Goal: Book appointment/travel/reservation

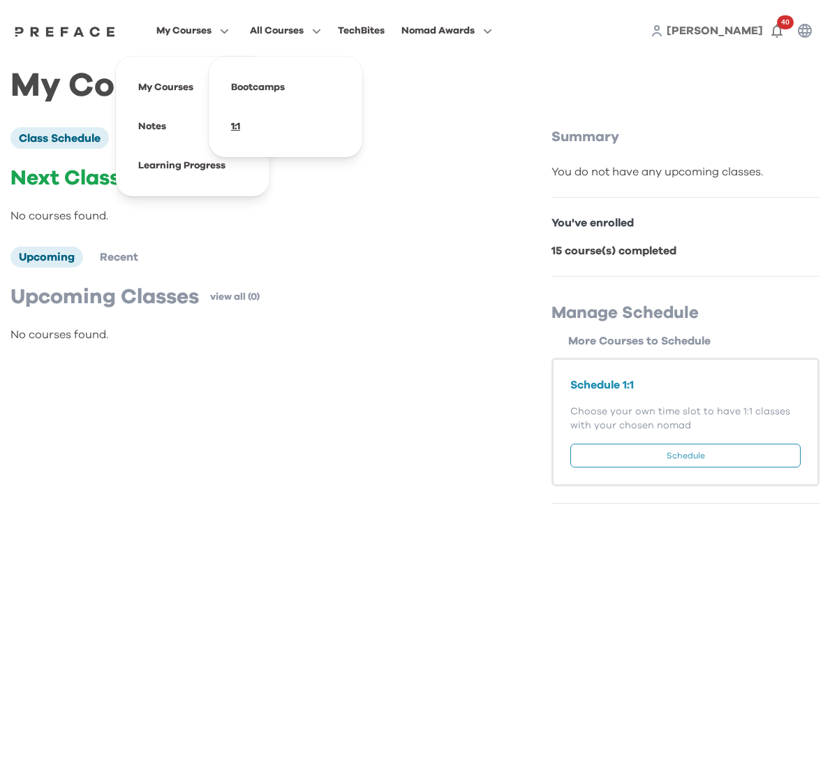
click at [250, 131] on span at bounding box center [285, 126] width 131 height 39
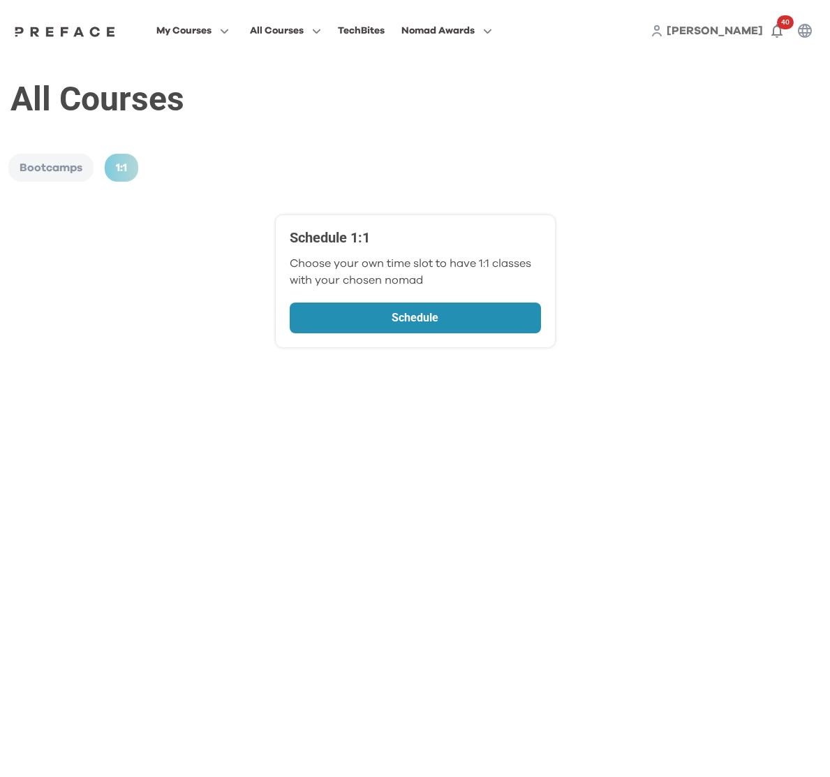
click at [450, 323] on p "Schedule" at bounding box center [416, 317] width 176 height 17
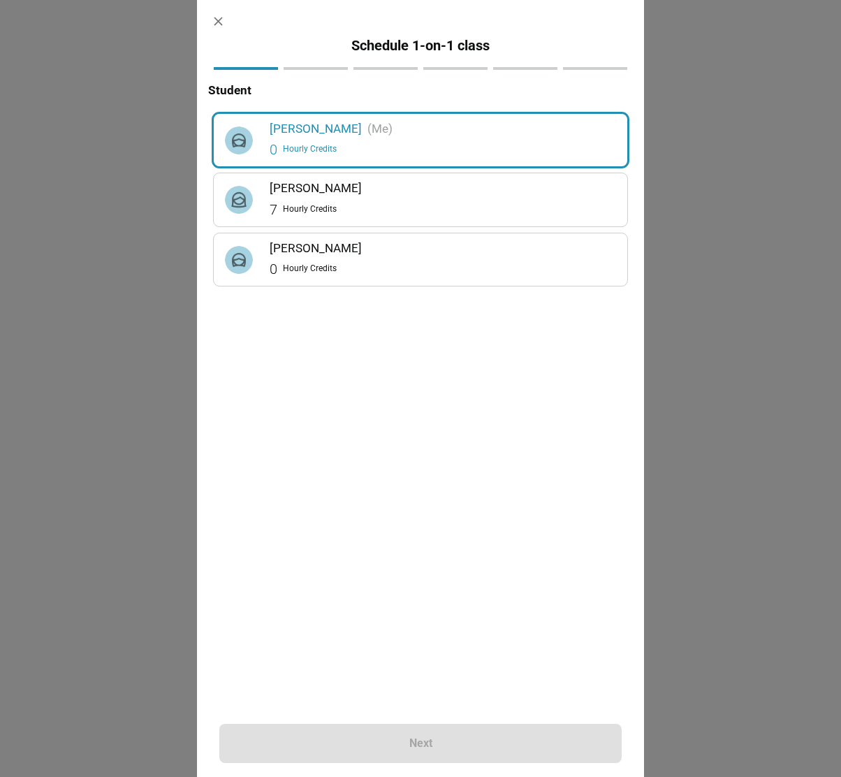
click at [318, 195] on h6 "Jeremy Lo" at bounding box center [443, 188] width 346 height 19
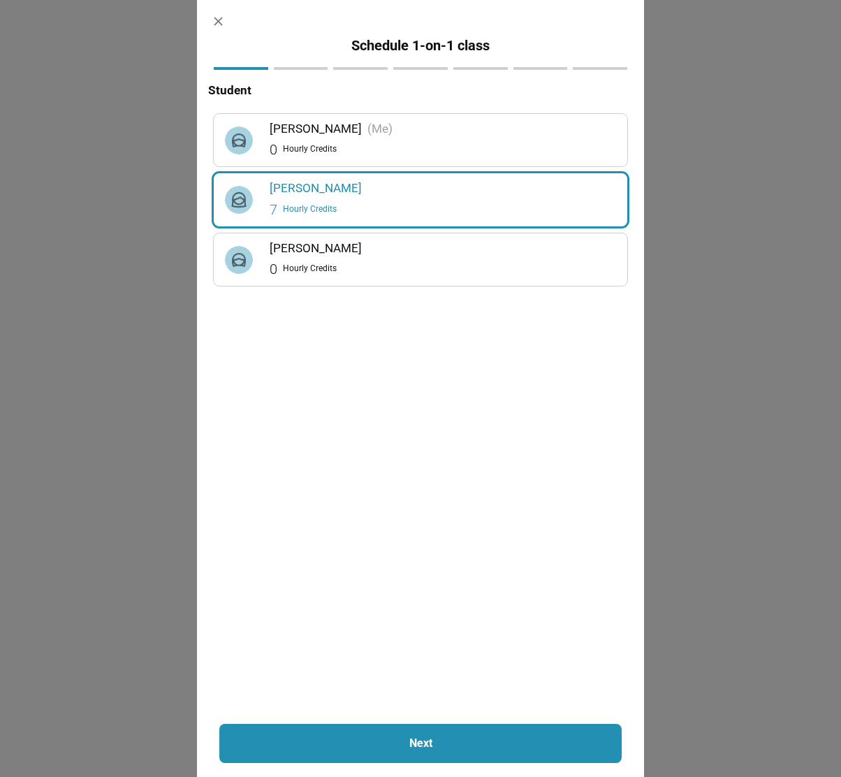
click at [304, 188] on h6 "Jeremy Lo" at bounding box center [443, 188] width 346 height 19
click at [379, 747] on p "Next" at bounding box center [420, 743] width 327 height 17
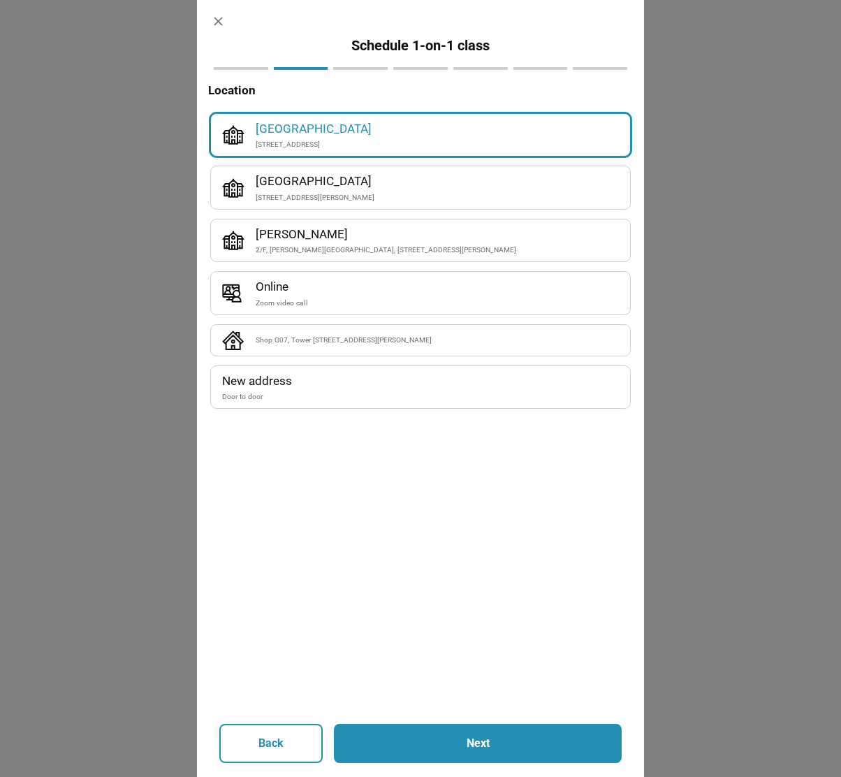
click at [362, 197] on div "[STREET_ADDRESS][PERSON_NAME]" at bounding box center [437, 197] width 363 height 12
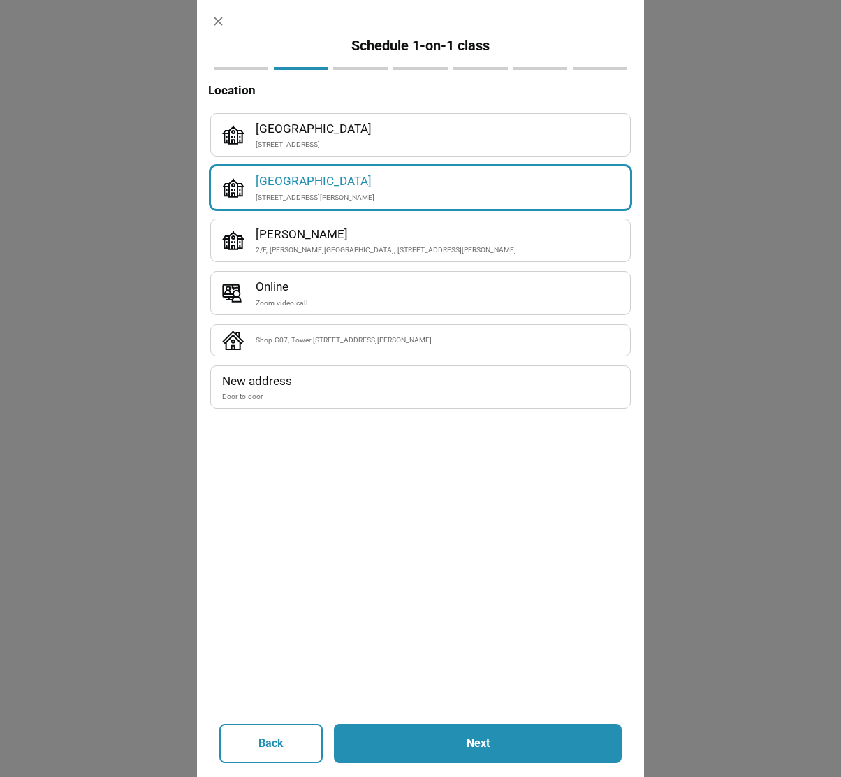
click at [435, 734] on button "Next" at bounding box center [478, 743] width 288 height 39
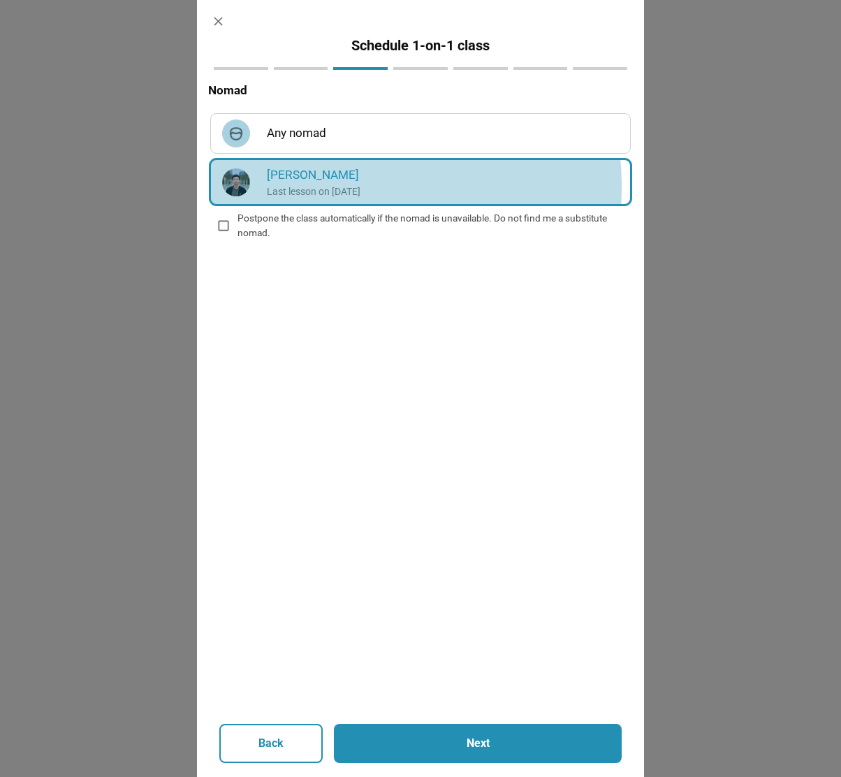
click at [305, 187] on p "Last lesson on [DATE]" at bounding box center [443, 191] width 352 height 14
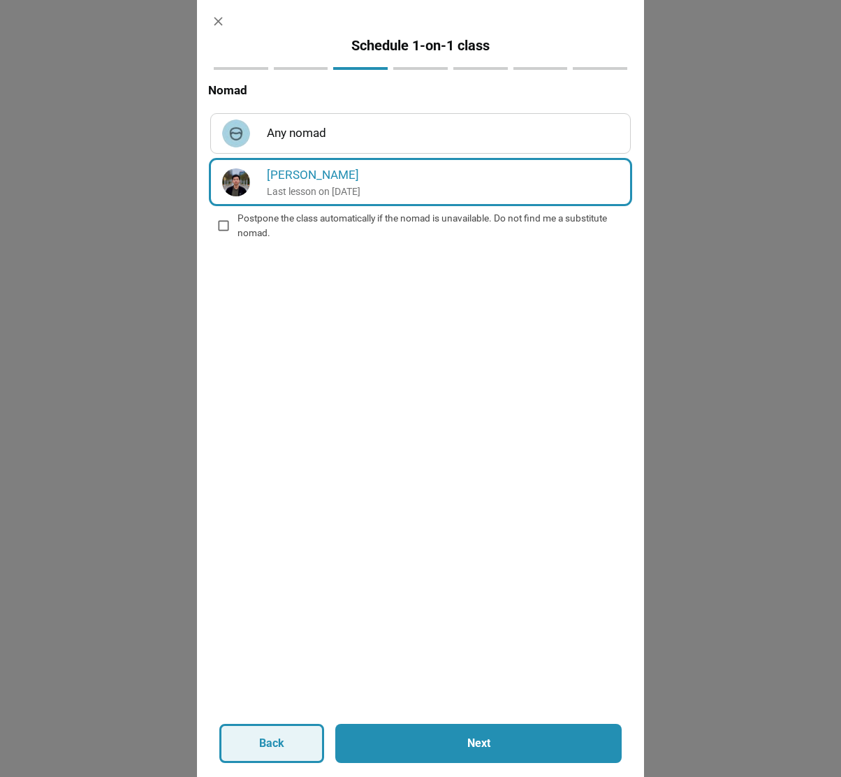
click at [263, 749] on p "Back" at bounding box center [271, 743] width 25 height 17
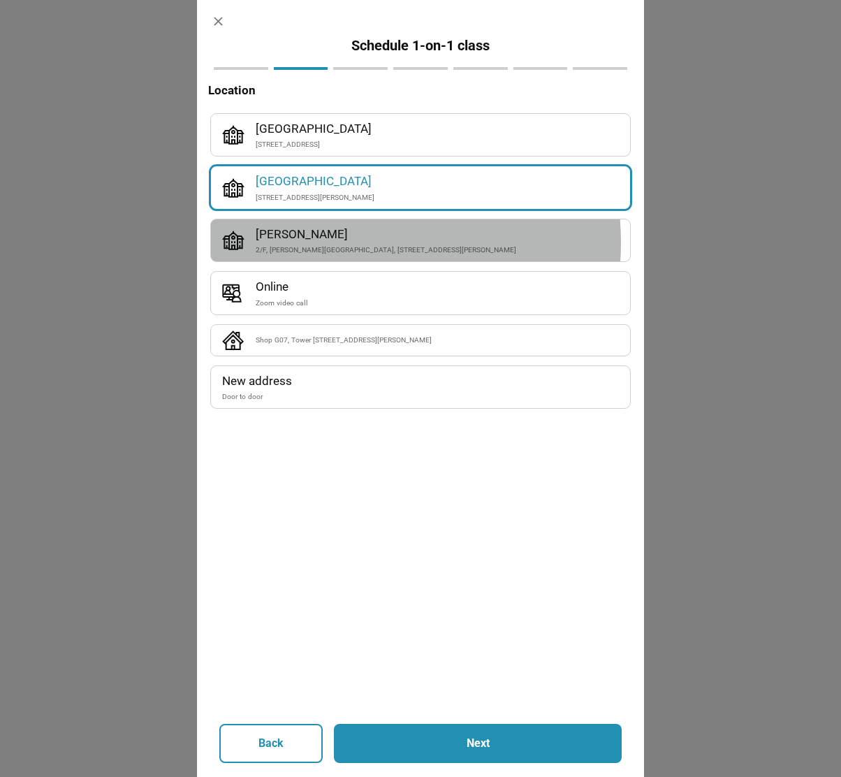
click at [335, 242] on h6 "[PERSON_NAME]" at bounding box center [437, 234] width 363 height 19
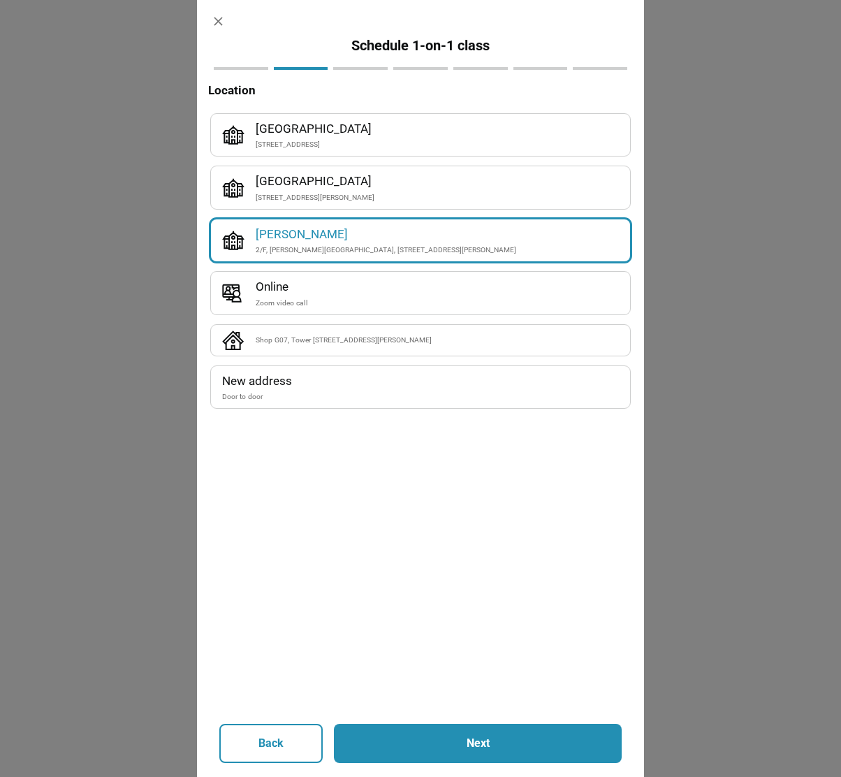
click at [438, 728] on button "Next" at bounding box center [478, 743] width 288 height 39
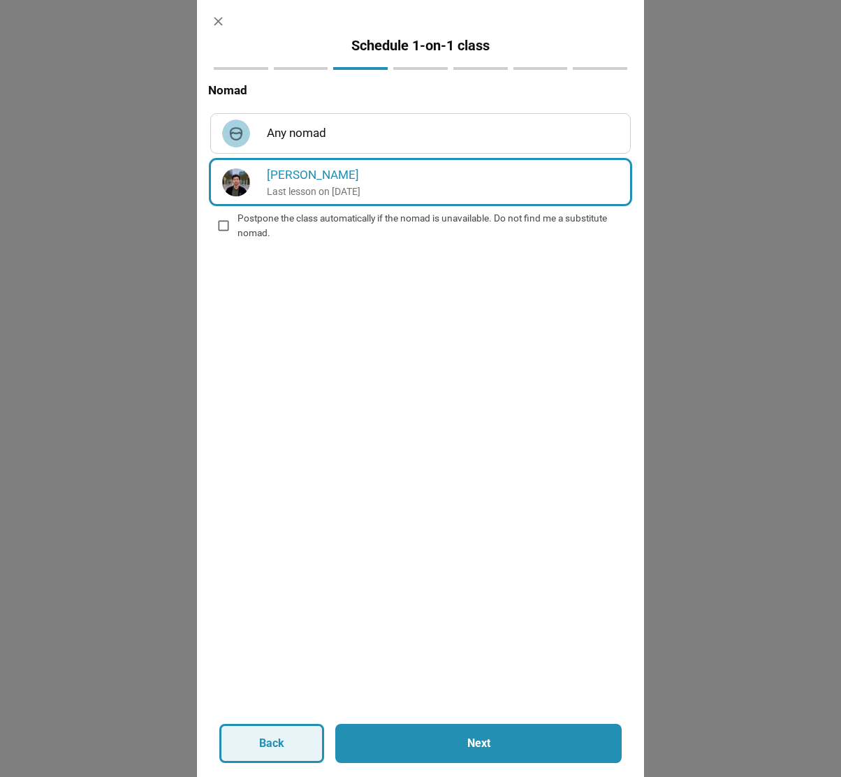
click at [278, 754] on button "Back" at bounding box center [271, 743] width 105 height 39
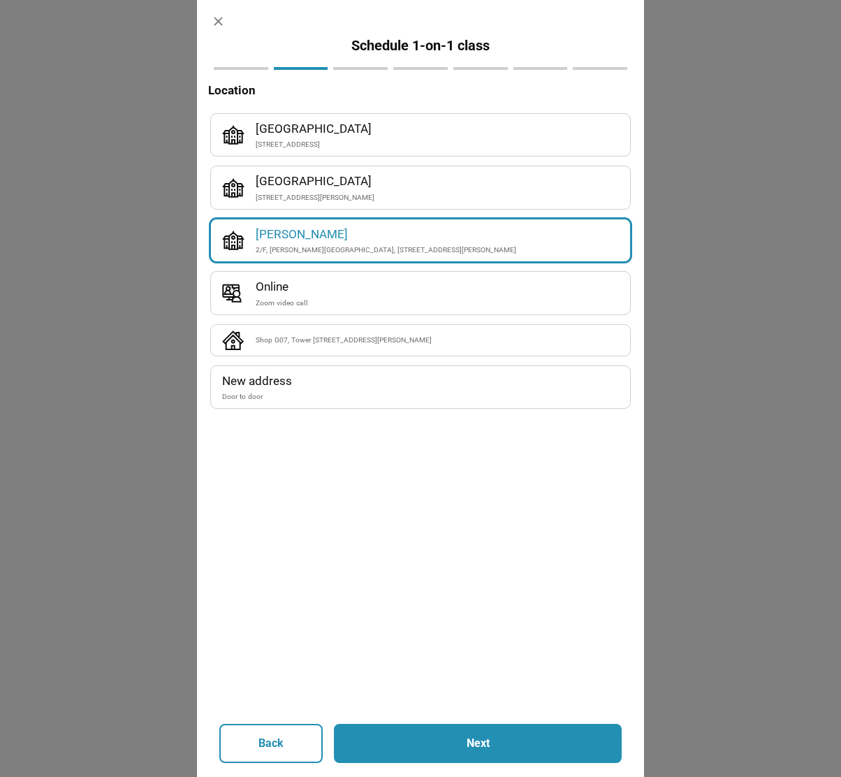
click at [296, 291] on h6 "Online" at bounding box center [437, 286] width 363 height 19
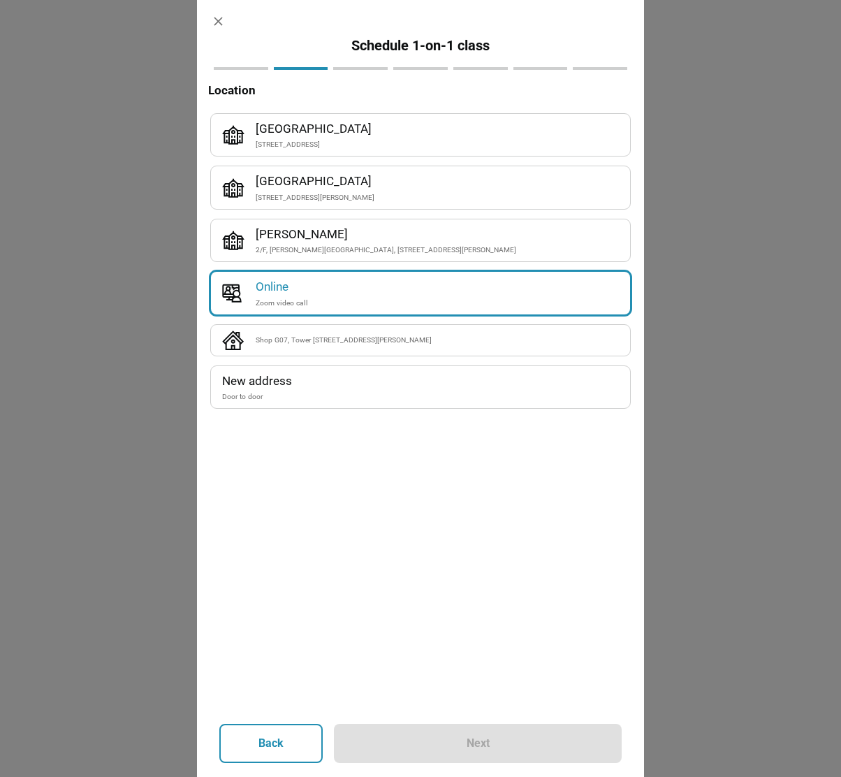
click at [304, 343] on div "Shop G07, Tower [STREET_ADDRESS][PERSON_NAME]" at bounding box center [437, 340] width 363 height 12
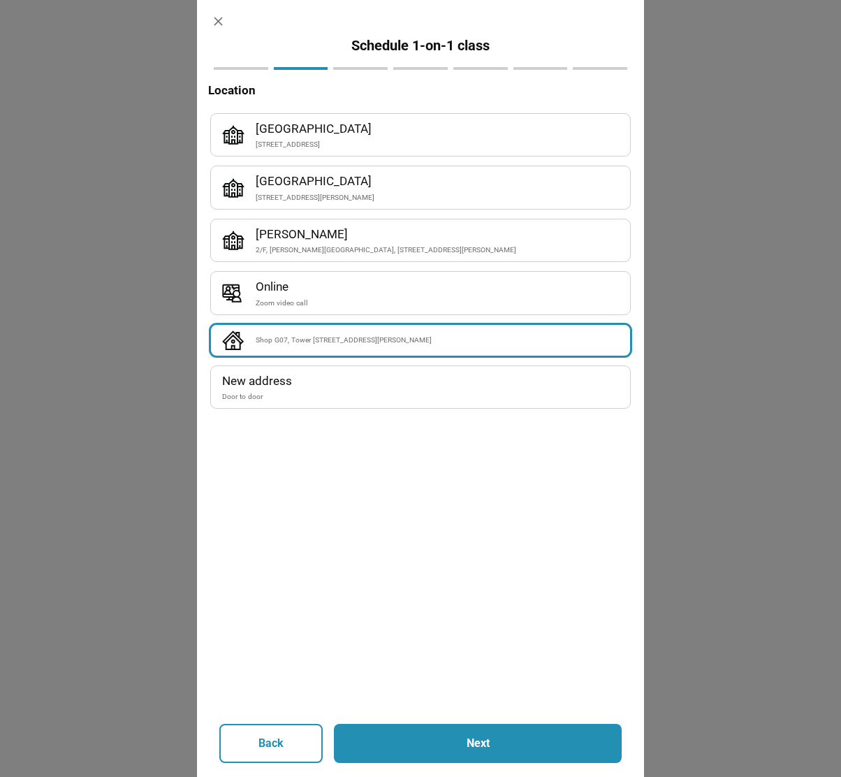
click at [393, 754] on button "Next" at bounding box center [478, 743] width 288 height 39
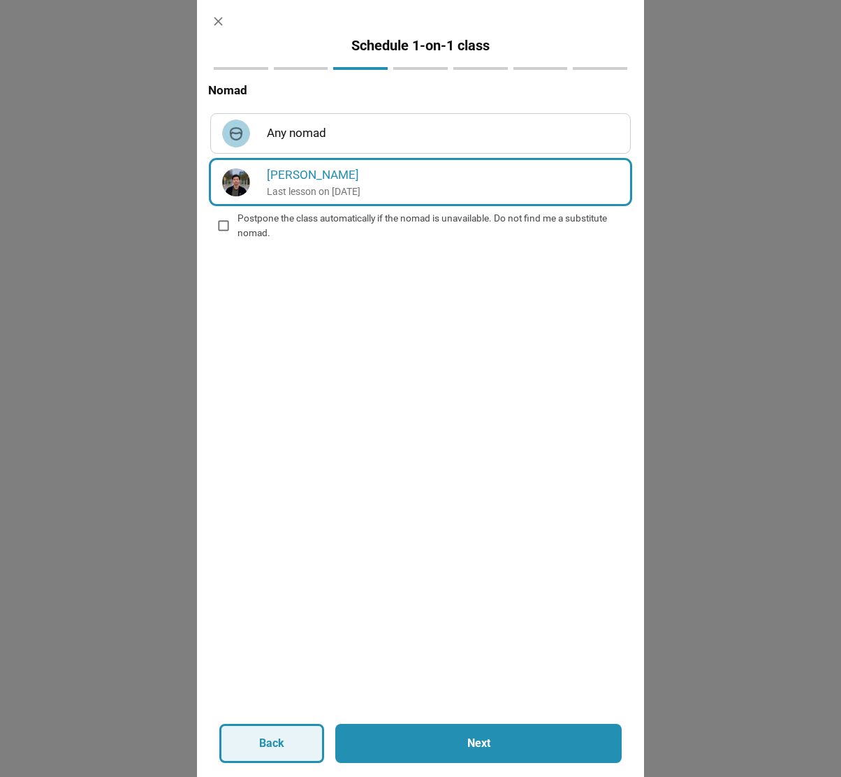
click at [306, 748] on button "Back" at bounding box center [271, 743] width 105 height 39
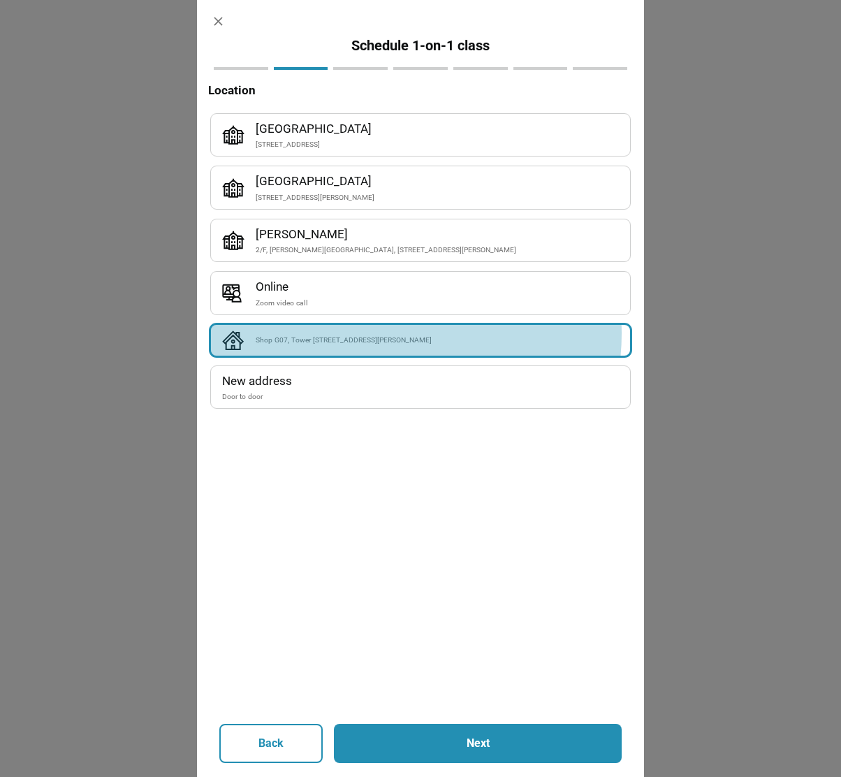
click at [389, 334] on div "Shop G07, Tower [STREET_ADDRESS][PERSON_NAME]" at bounding box center [437, 340] width 363 height 12
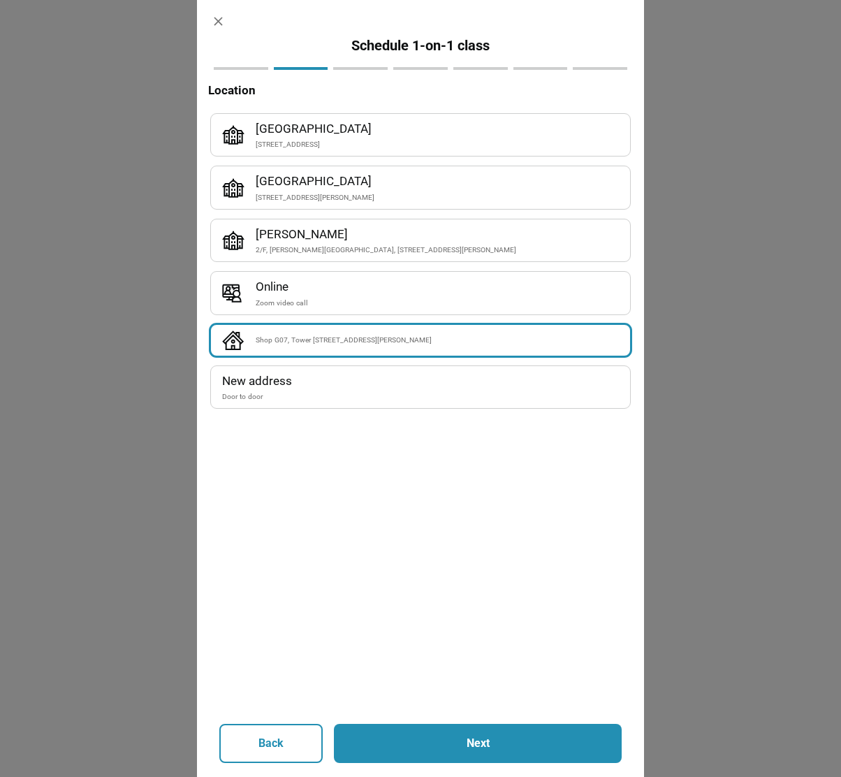
click at [459, 752] on button "Next" at bounding box center [478, 743] width 288 height 39
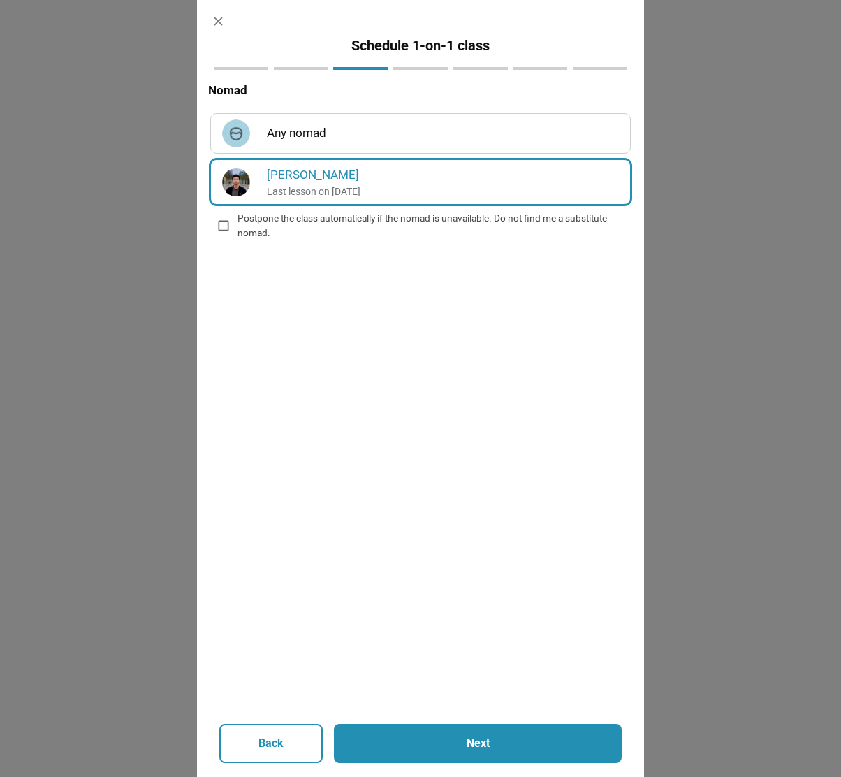
click at [362, 179] on h6 "[PERSON_NAME]" at bounding box center [443, 175] width 352 height 19
click at [463, 749] on p "Next" at bounding box center [478, 743] width 212 height 17
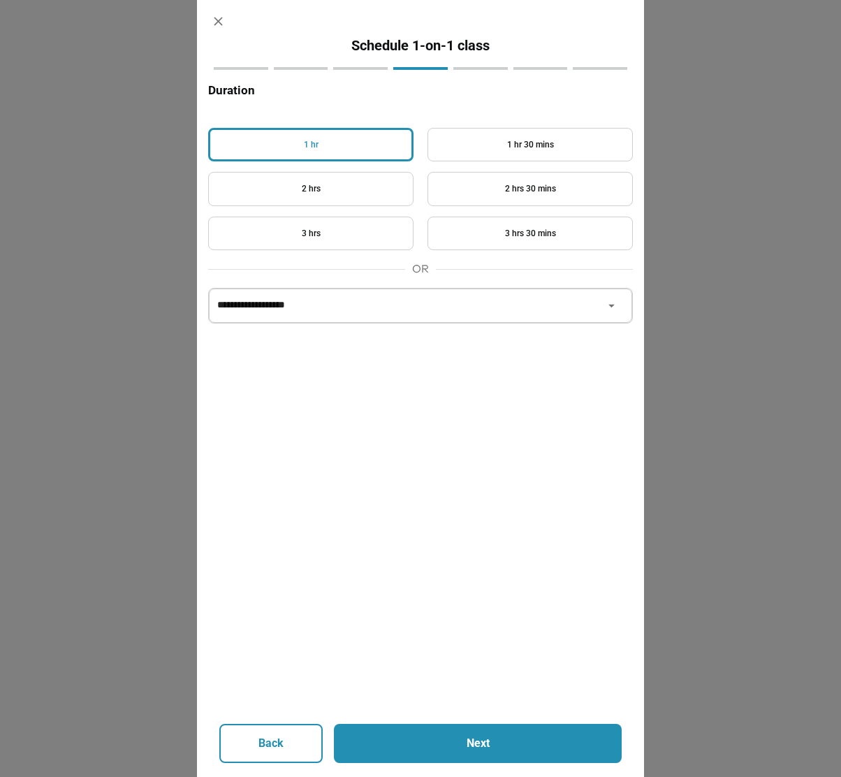
click at [369, 145] on button "1 hr" at bounding box center [310, 145] width 205 height 34
click at [521, 142] on button "1 hr 30 mins" at bounding box center [529, 145] width 205 height 34
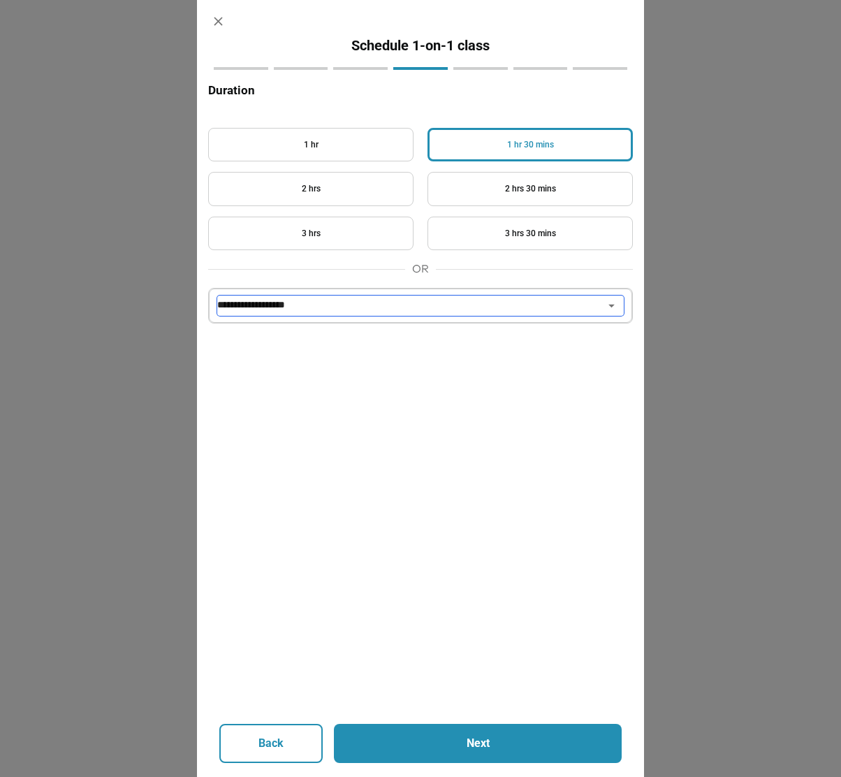
click at [407, 300] on select "**********" at bounding box center [420, 305] width 406 height 20
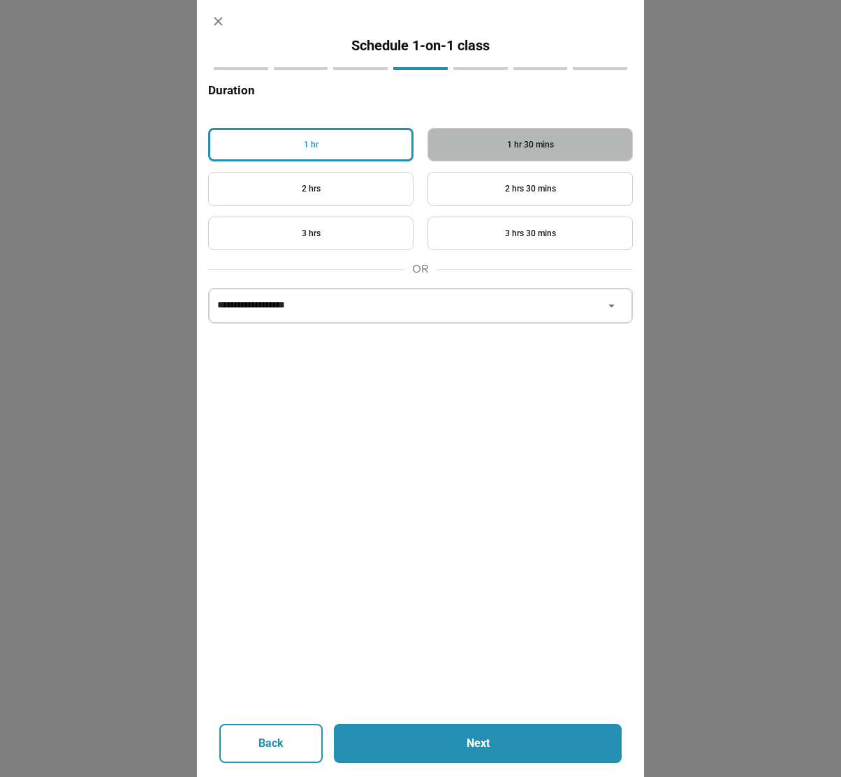
click at [527, 154] on button "1 hr 30 mins" at bounding box center [529, 145] width 205 height 34
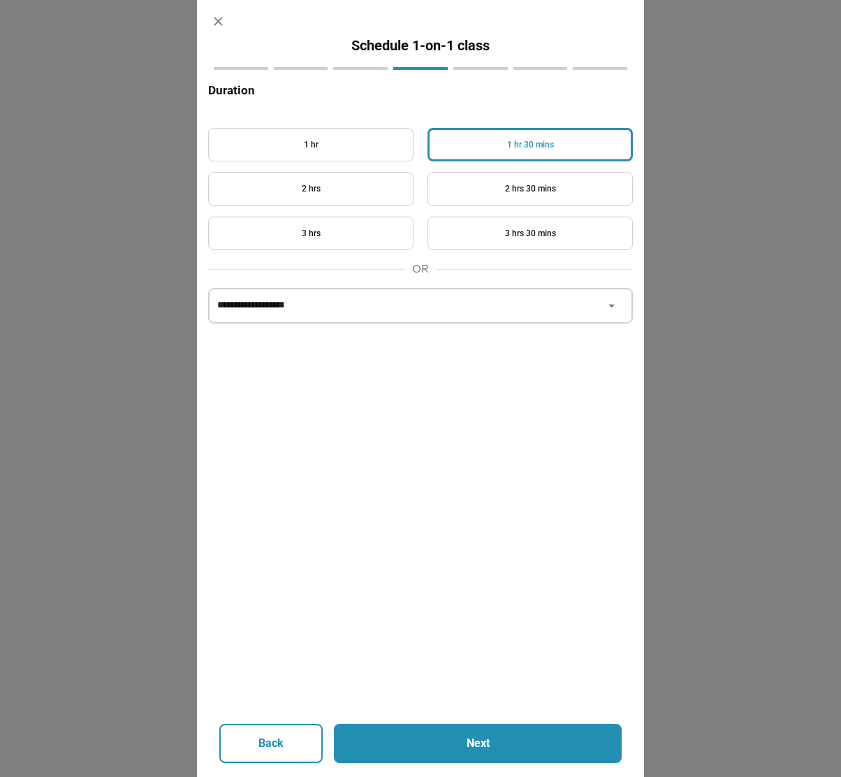
click at [478, 738] on p "Next" at bounding box center [478, 743] width 212 height 17
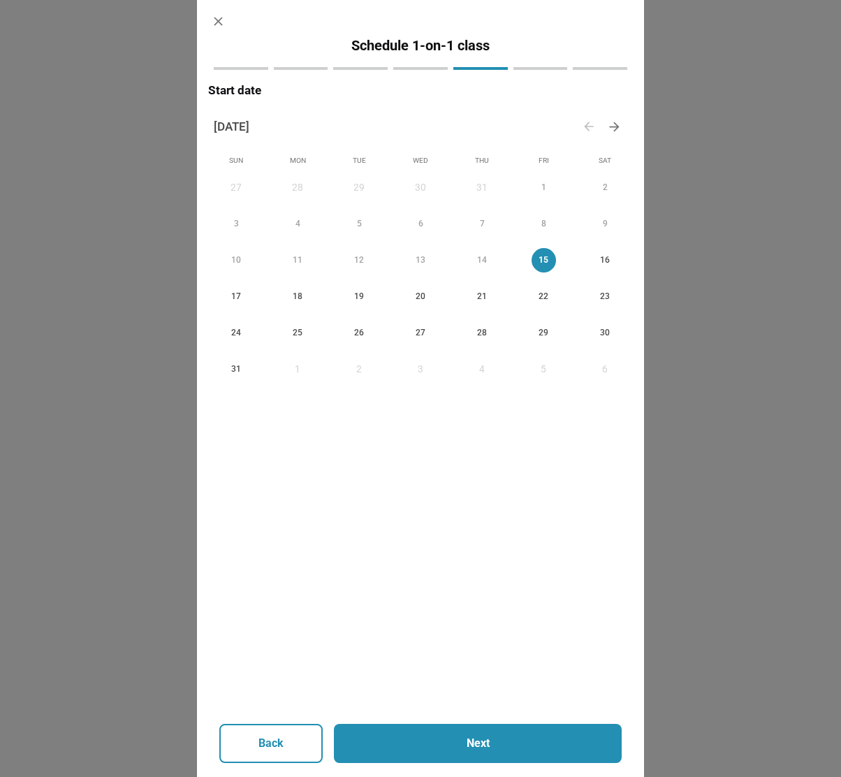
click at [519, 258] on div "15" at bounding box center [540, 260] width 61 height 36
click at [289, 294] on span "18" at bounding box center [298, 296] width 24 height 15
click at [593, 298] on span "23" at bounding box center [605, 296] width 24 height 15
click at [474, 734] on button "Next" at bounding box center [478, 743] width 288 height 39
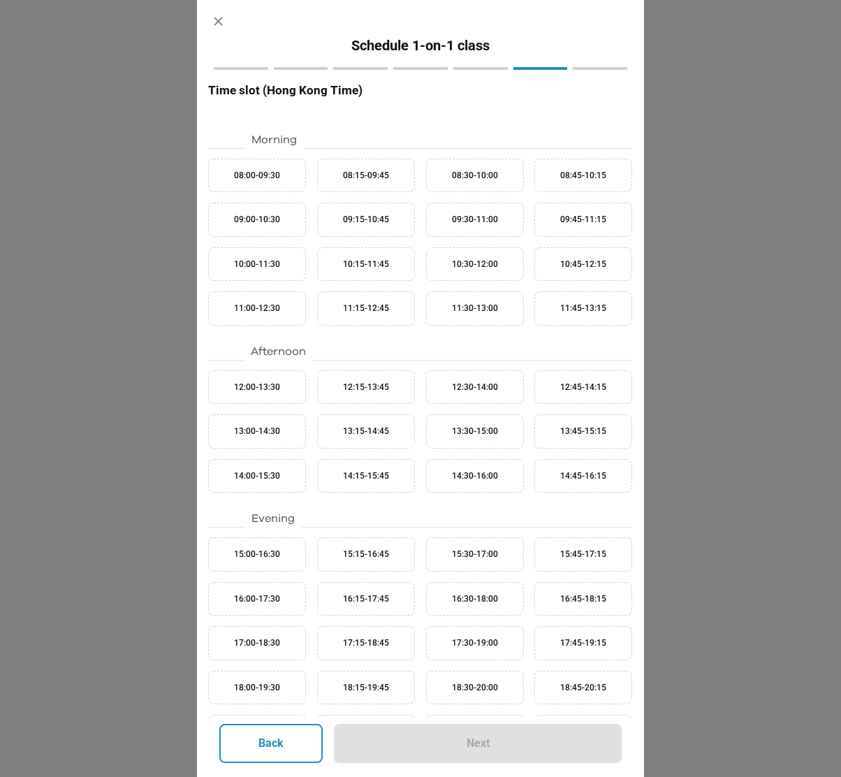
scroll to position [215, 0]
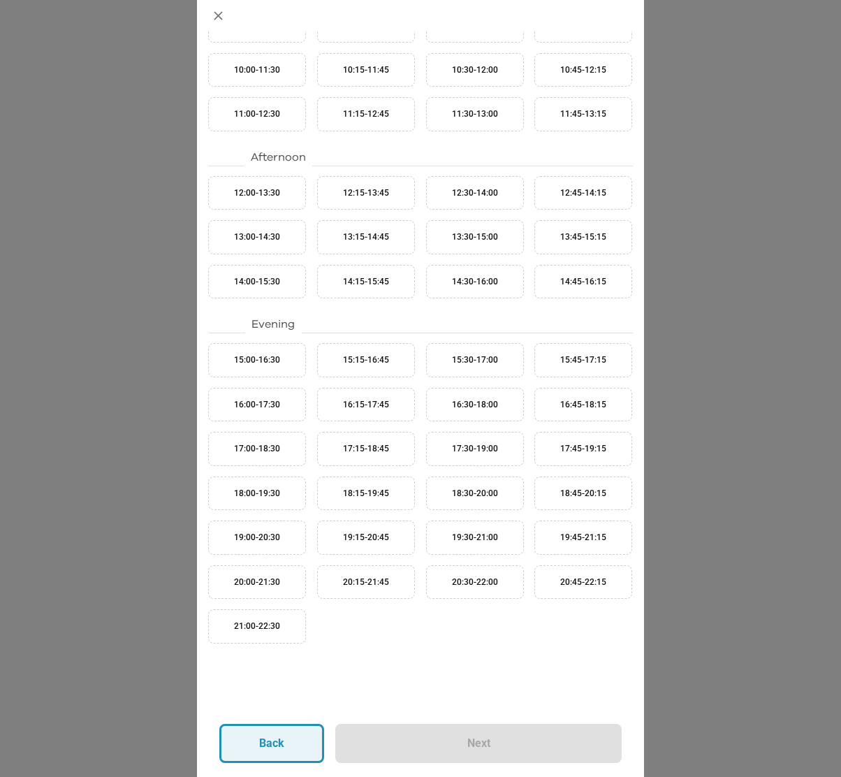
click at [265, 753] on button "Back" at bounding box center [271, 743] width 105 height 39
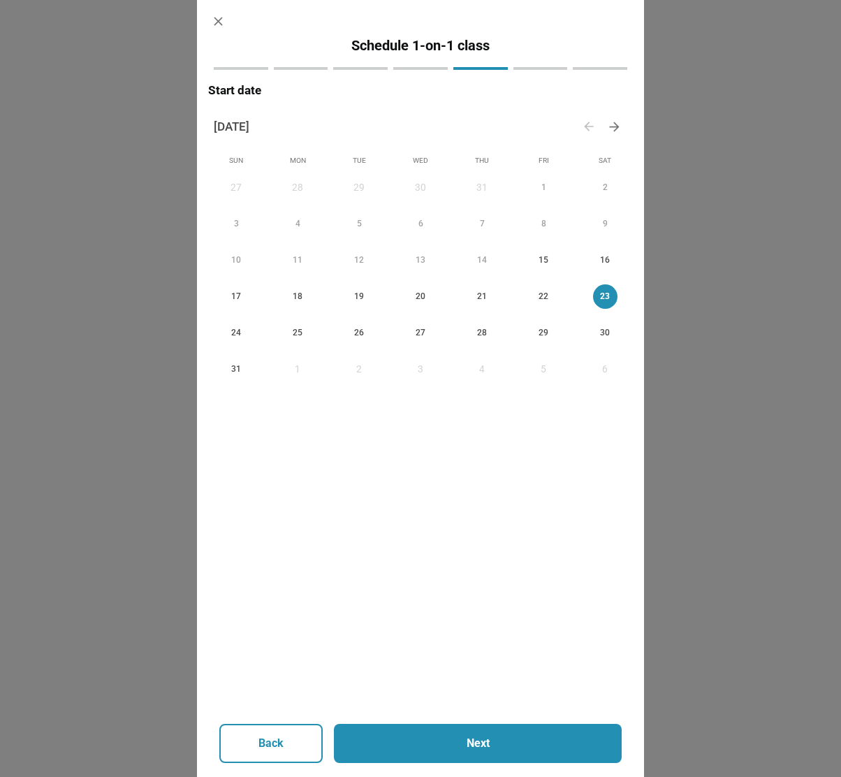
click at [347, 339] on span "26" at bounding box center [359, 332] width 24 height 15
click at [463, 736] on p "Next" at bounding box center [478, 743] width 212 height 17
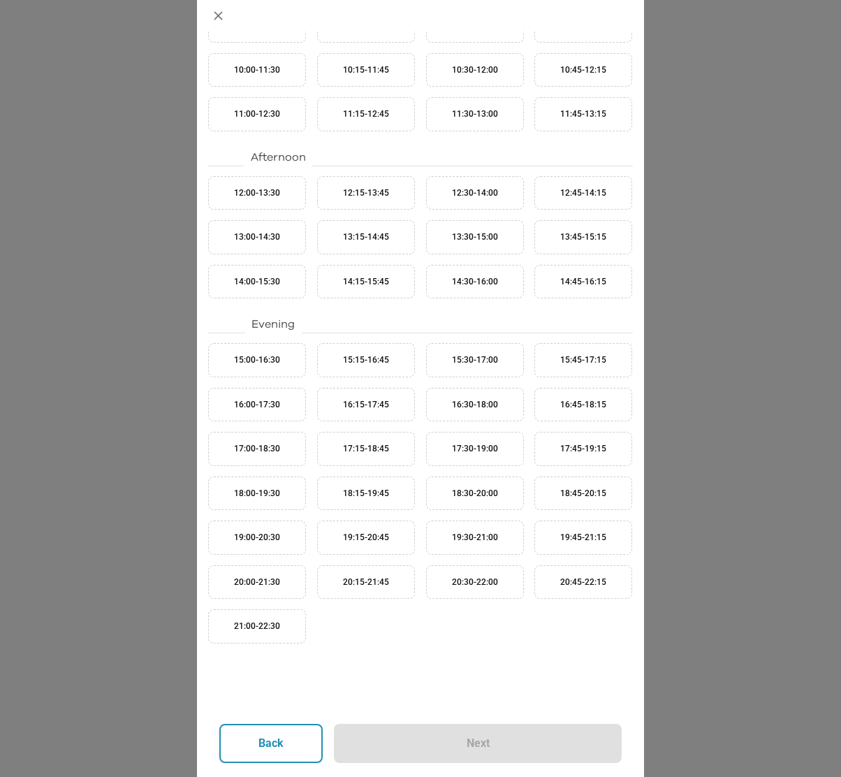
scroll to position [215, 0]
click at [262, 747] on p "Back" at bounding box center [271, 743] width 25 height 17
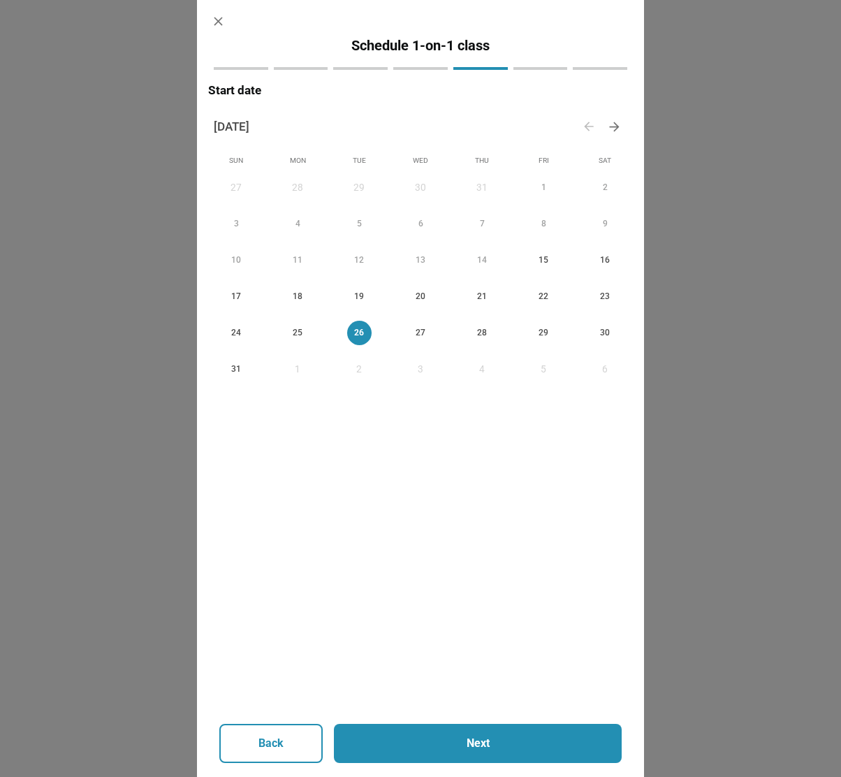
scroll to position [0, 0]
click at [478, 337] on span "28" at bounding box center [482, 332] width 24 height 15
click at [413, 737] on p "Next" at bounding box center [478, 743] width 212 height 17
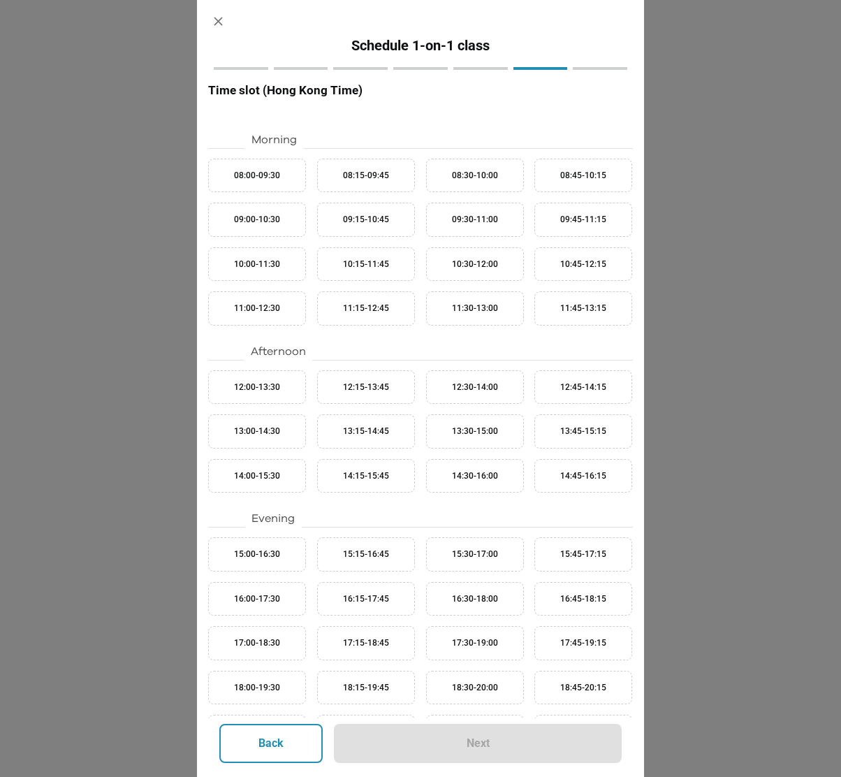
scroll to position [215, 0]
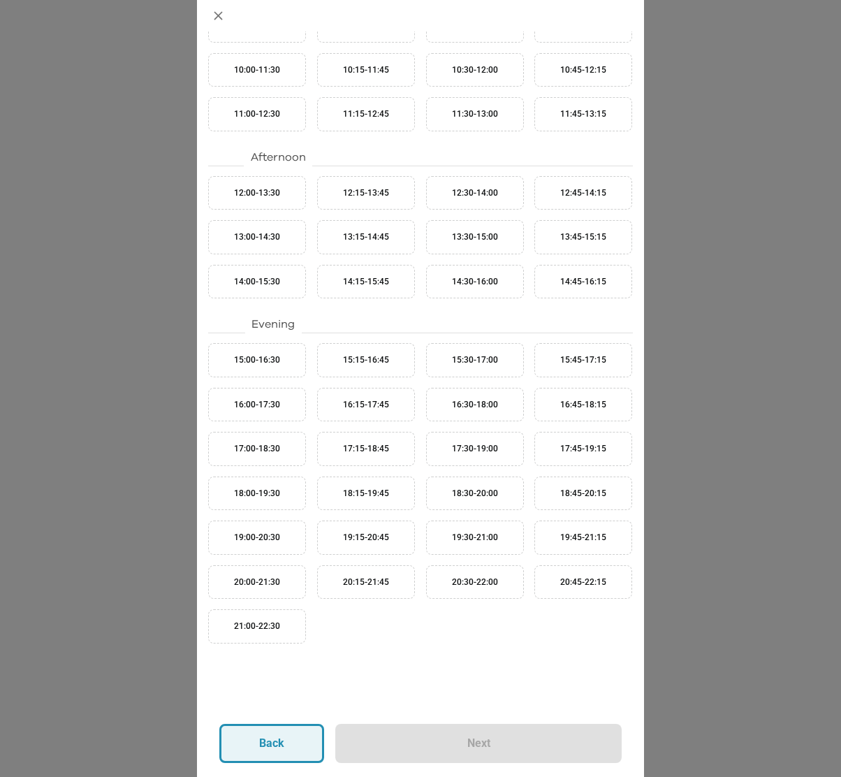
click at [300, 726] on button "Back" at bounding box center [271, 743] width 105 height 39
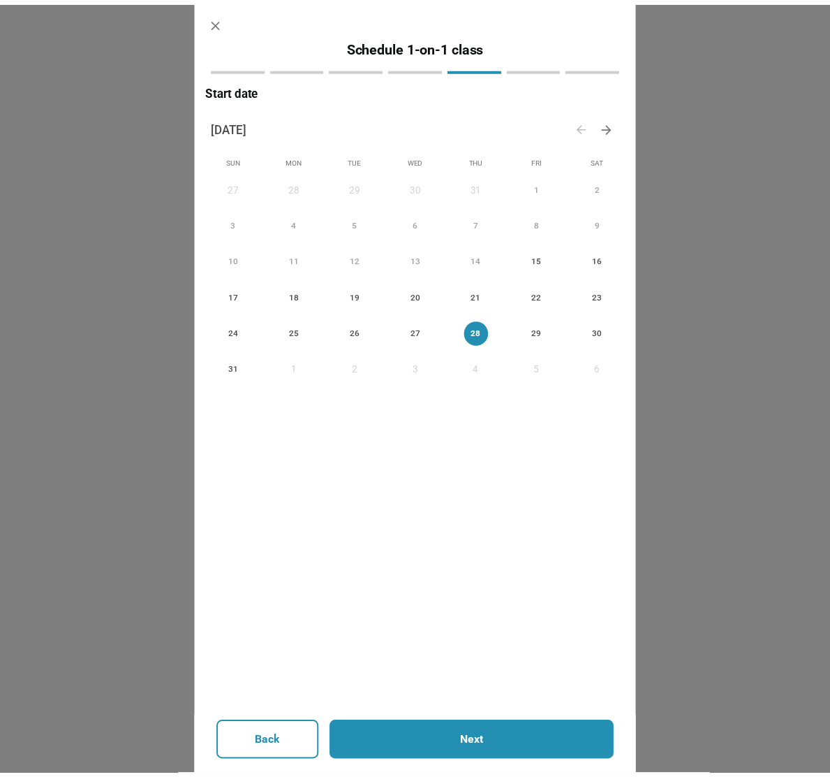
scroll to position [0, 0]
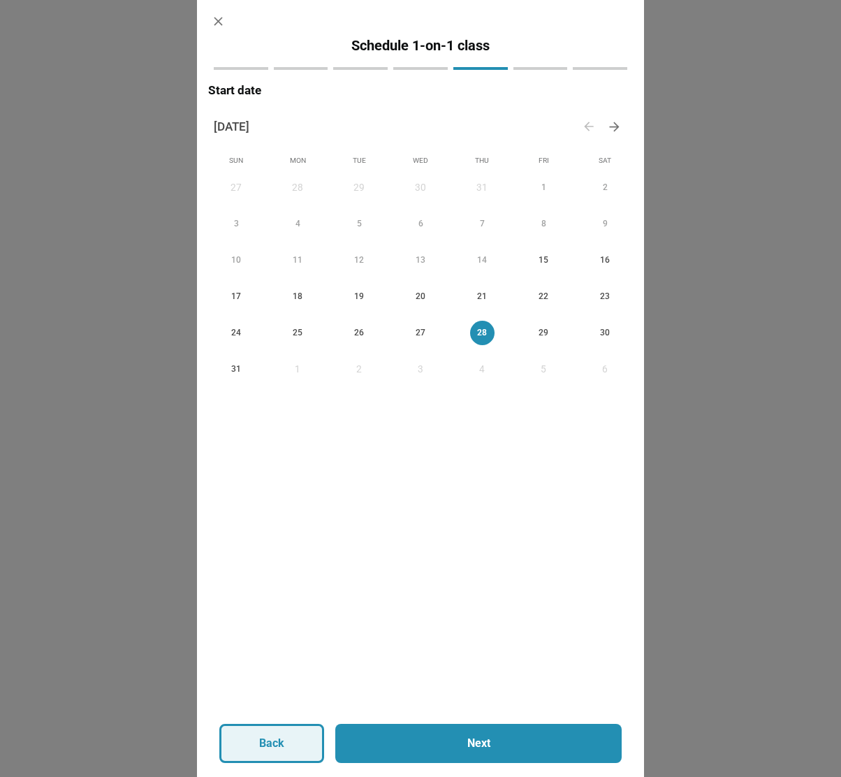
click at [295, 738] on button "Back" at bounding box center [271, 743] width 105 height 39
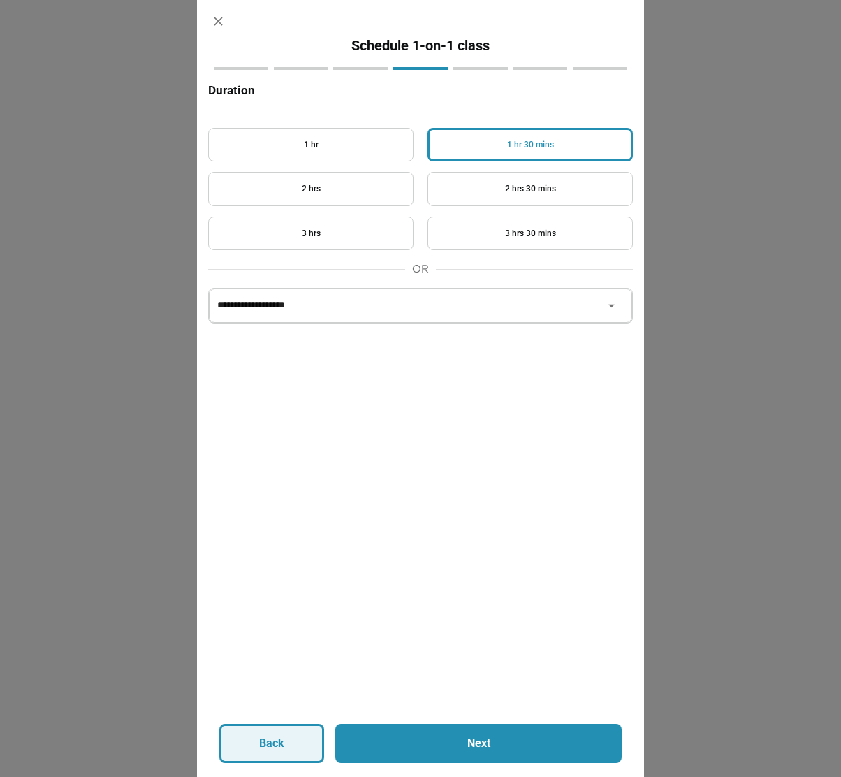
click at [259, 749] on p "Back" at bounding box center [271, 743] width 25 height 17
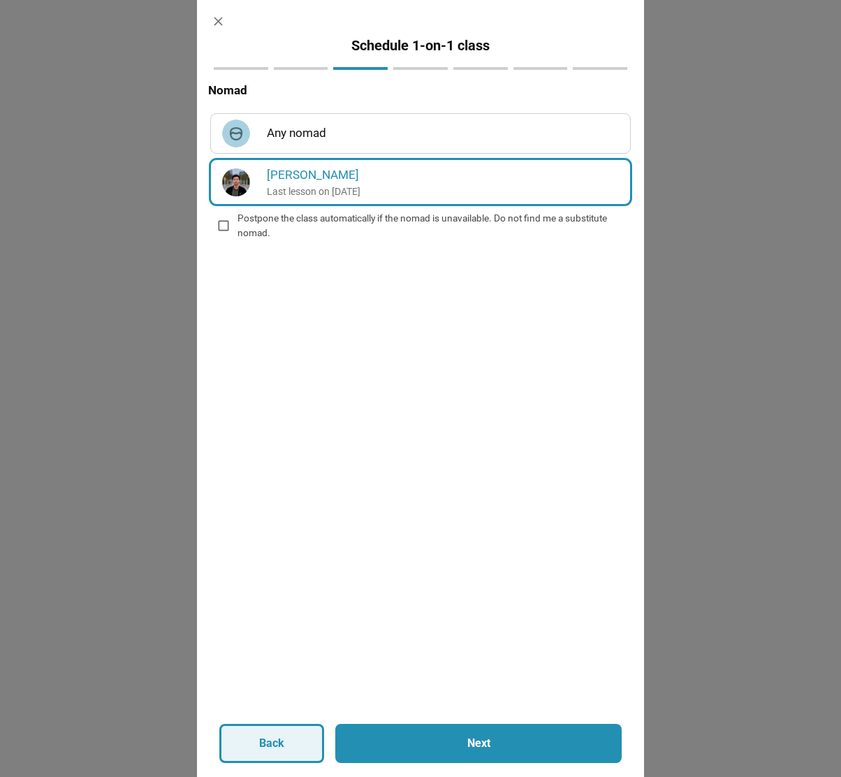
click at [278, 747] on p "Back" at bounding box center [271, 743] width 25 height 17
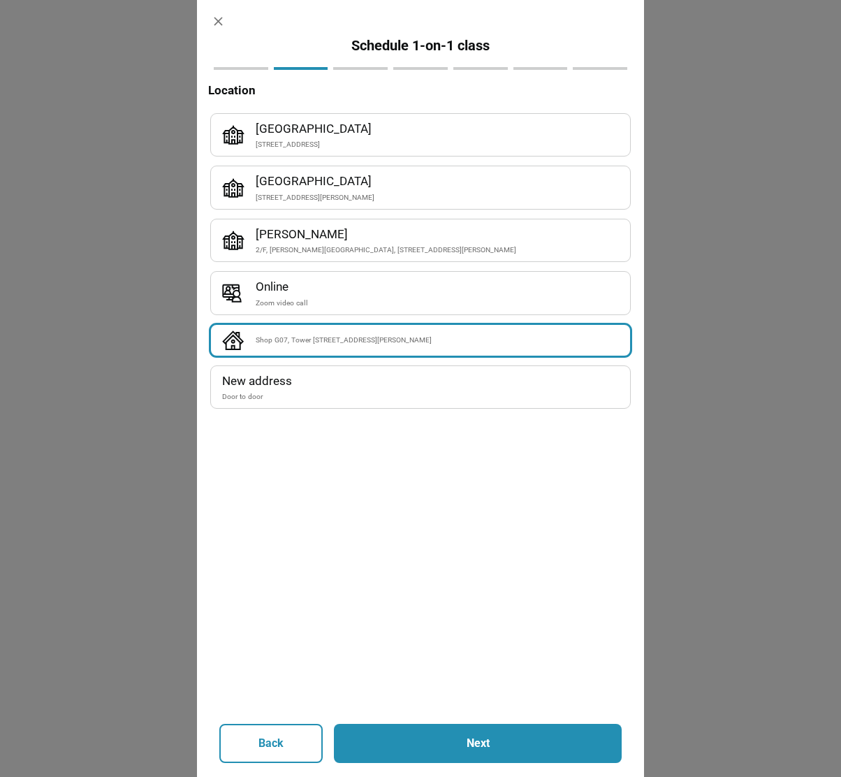
click at [226, 25] on button "button" at bounding box center [218, 21] width 31 height 31
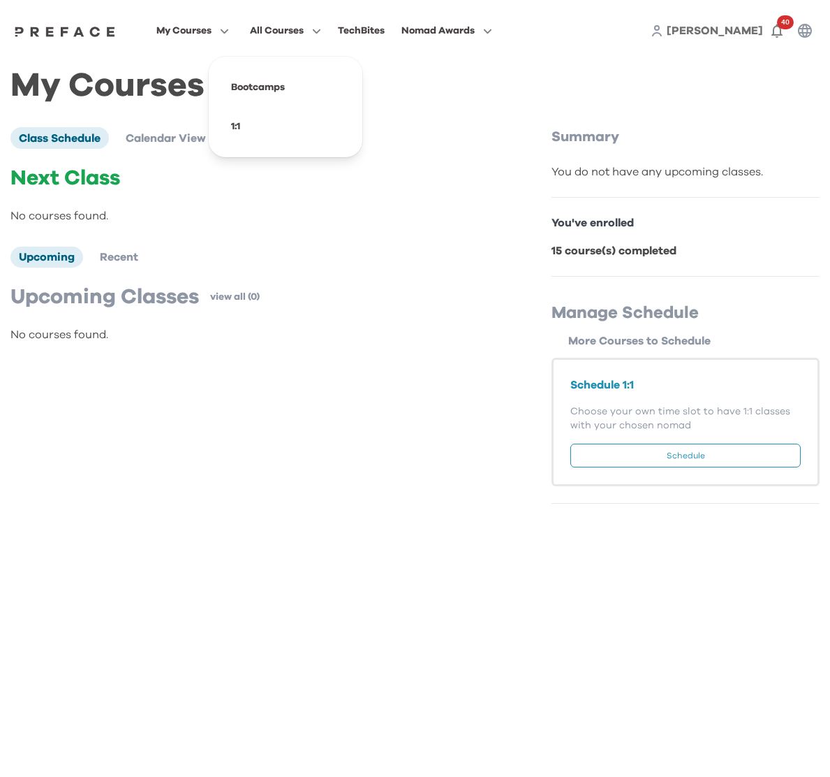
click at [293, 34] on span "All Courses" at bounding box center [277, 30] width 54 height 17
click at [522, 56] on div "My Courses All Courses TechBites Nomad Awards Nicole 40" at bounding box center [415, 30] width 830 height 61
click at [23, 419] on div "Class Schedule Calendar View Courses Next Class No courses found. Upcoming Rece…" at bounding box center [279, 309] width 538 height 364
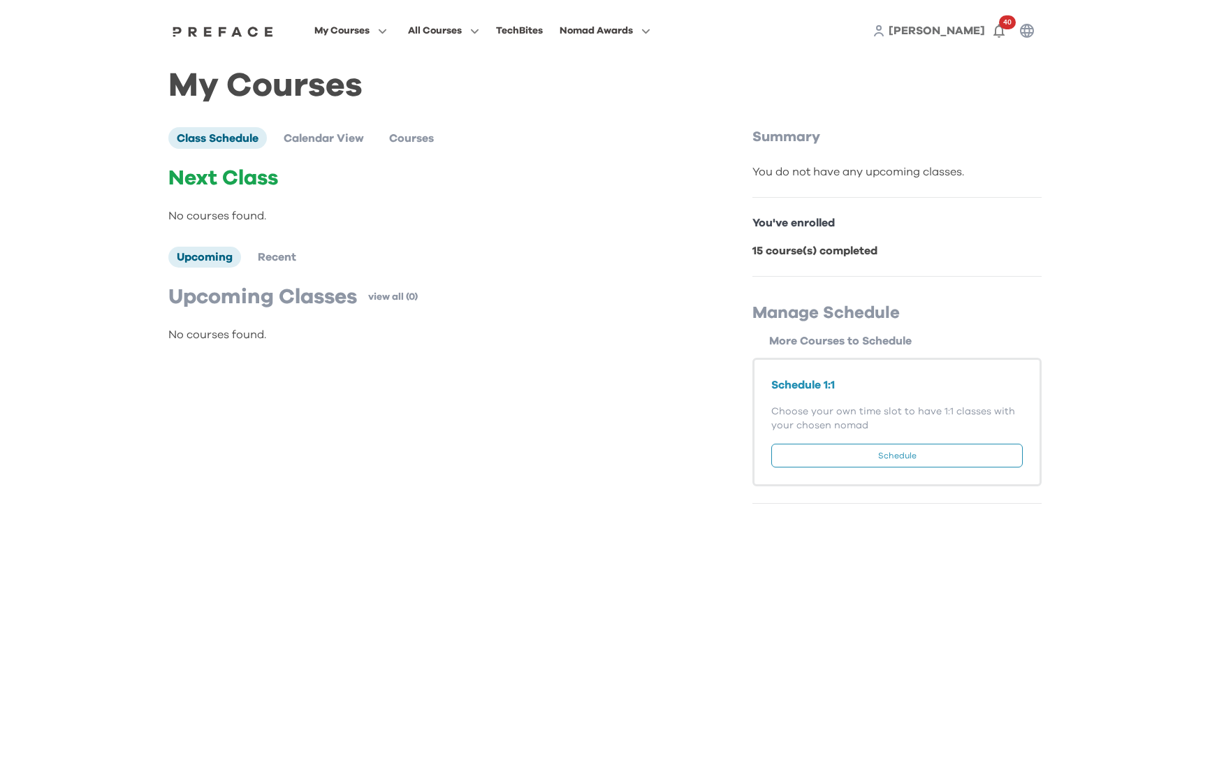
click at [953, 36] on span "Nicole" at bounding box center [936, 30] width 96 height 11
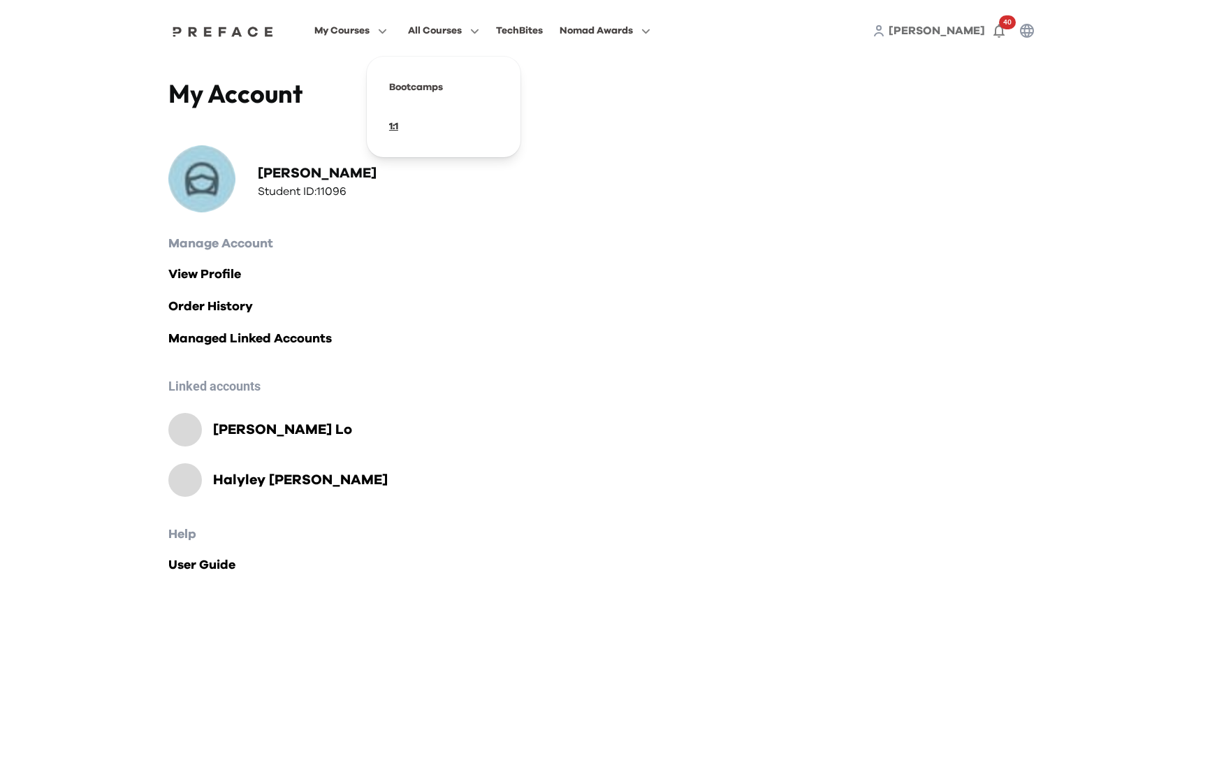
click at [394, 129] on span at bounding box center [443, 126] width 131 height 39
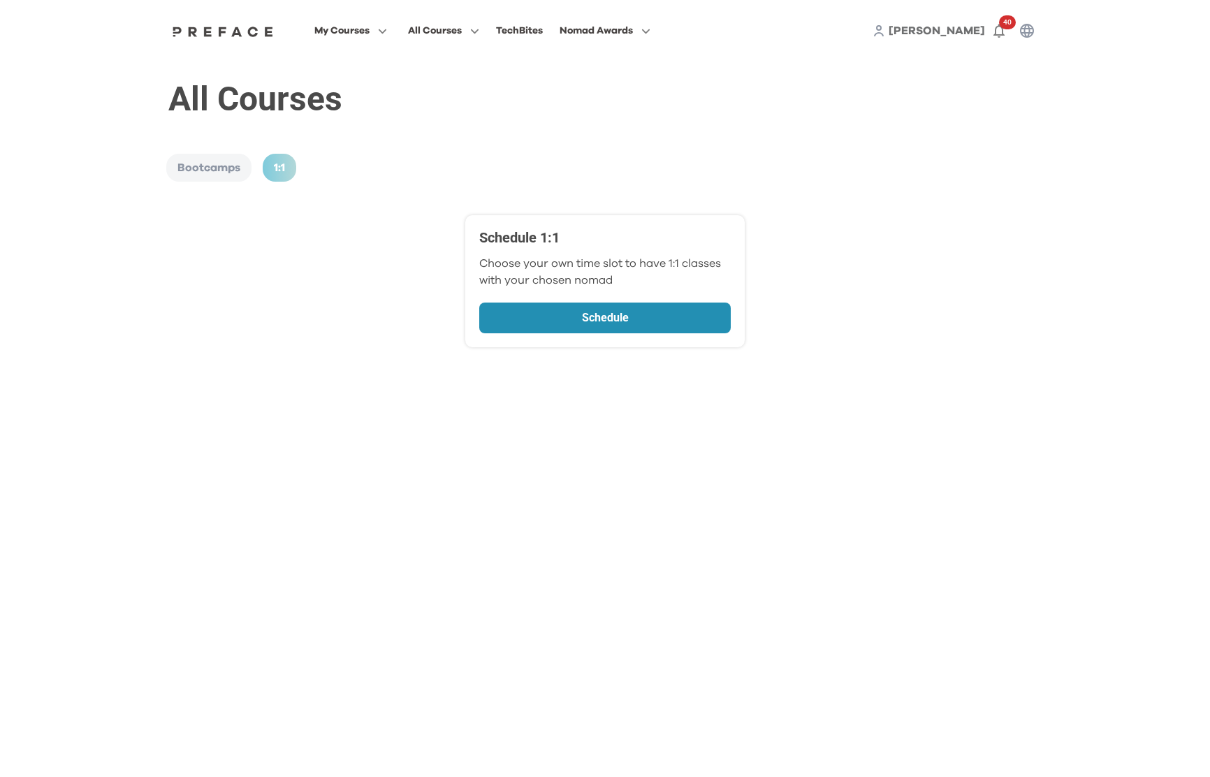
click at [606, 322] on p "Schedule" at bounding box center [605, 317] width 176 height 17
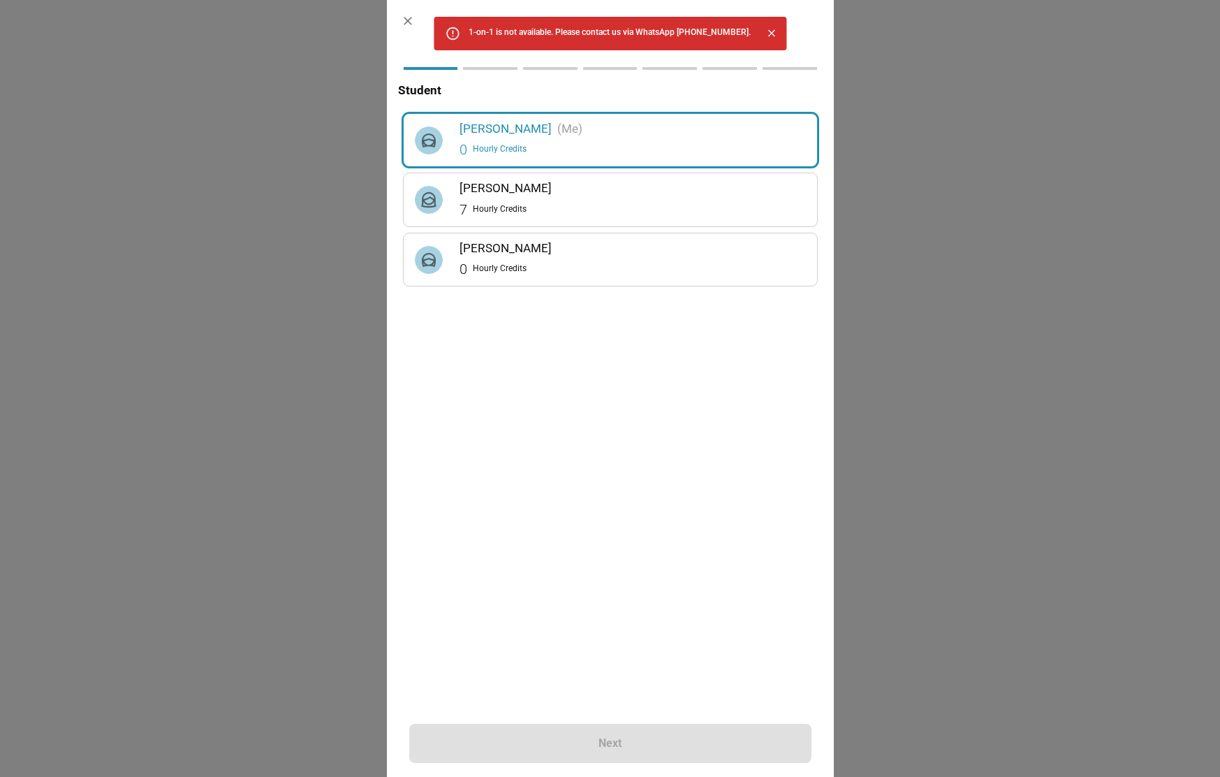
click at [550, 144] on div "0 Hourly Credits" at bounding box center [633, 149] width 346 height 22
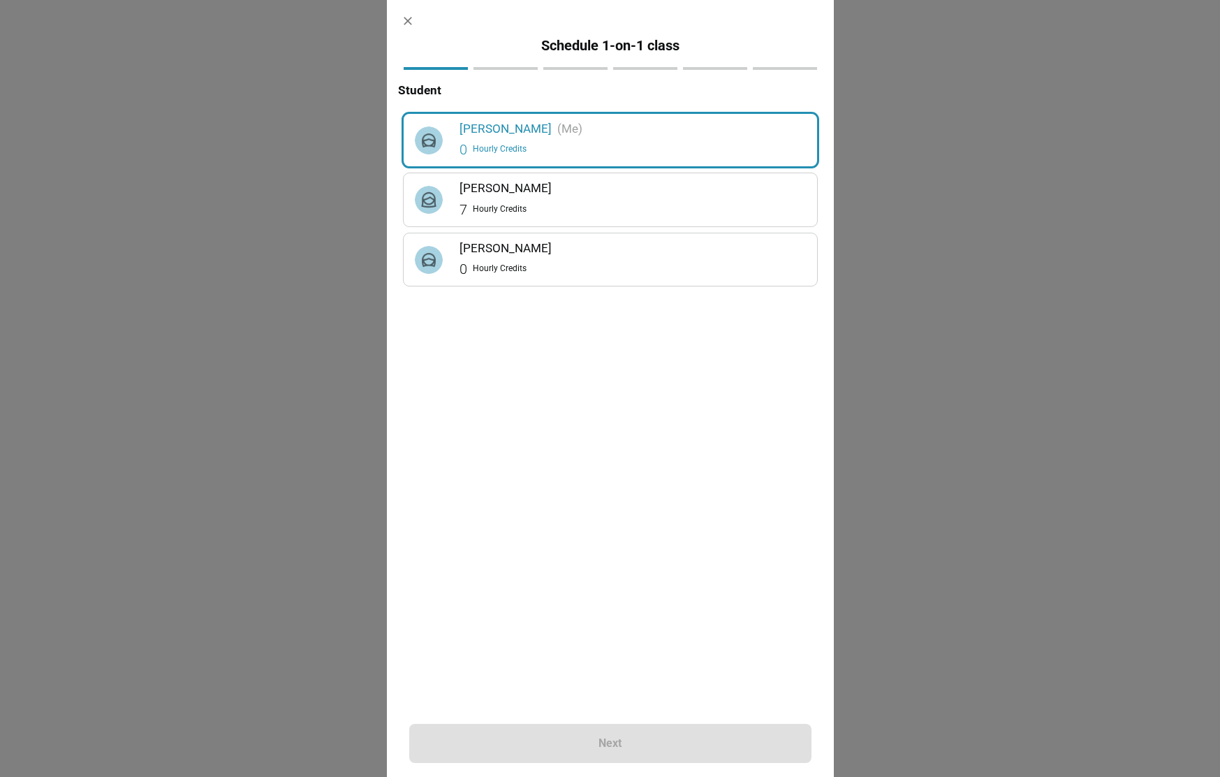
click at [537, 193] on h6 "[PERSON_NAME]" at bounding box center [633, 188] width 346 height 19
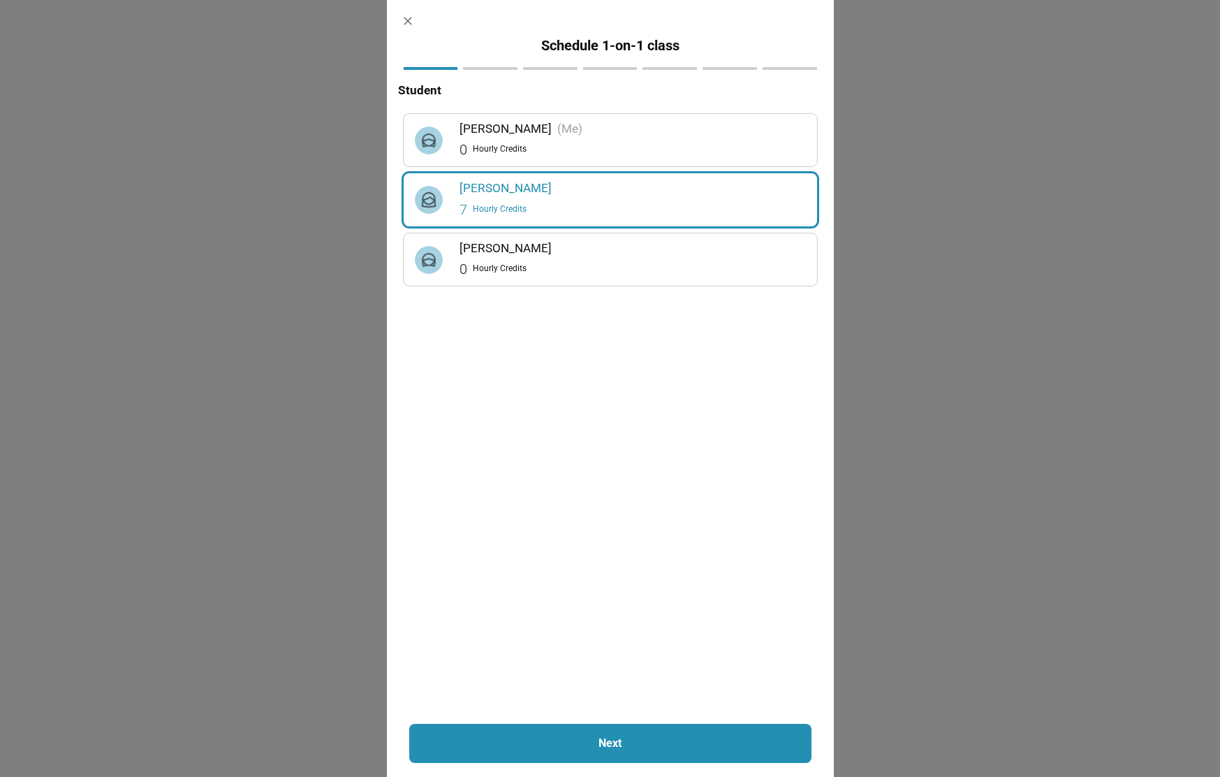
click at [612, 760] on button "Next" at bounding box center [610, 743] width 402 height 39
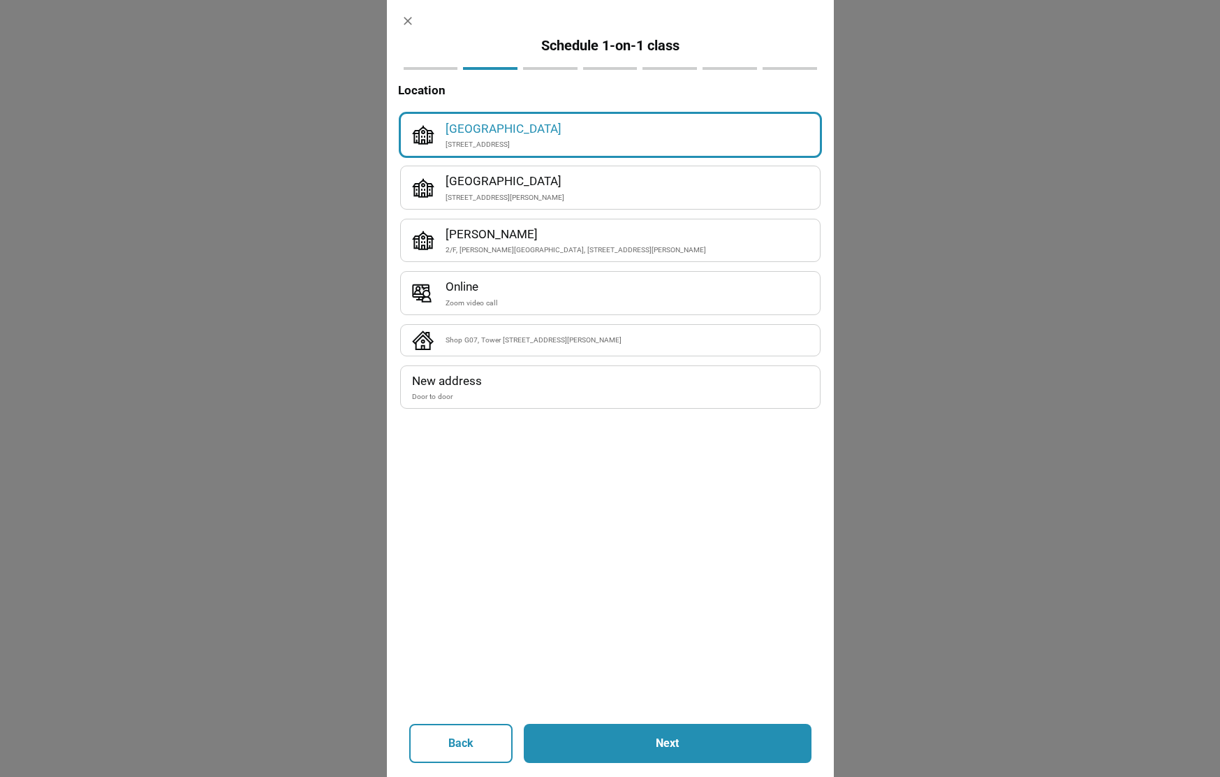
click at [554, 342] on div "Shop G07, Tower [STREET_ADDRESS][PERSON_NAME]" at bounding box center [627, 340] width 363 height 12
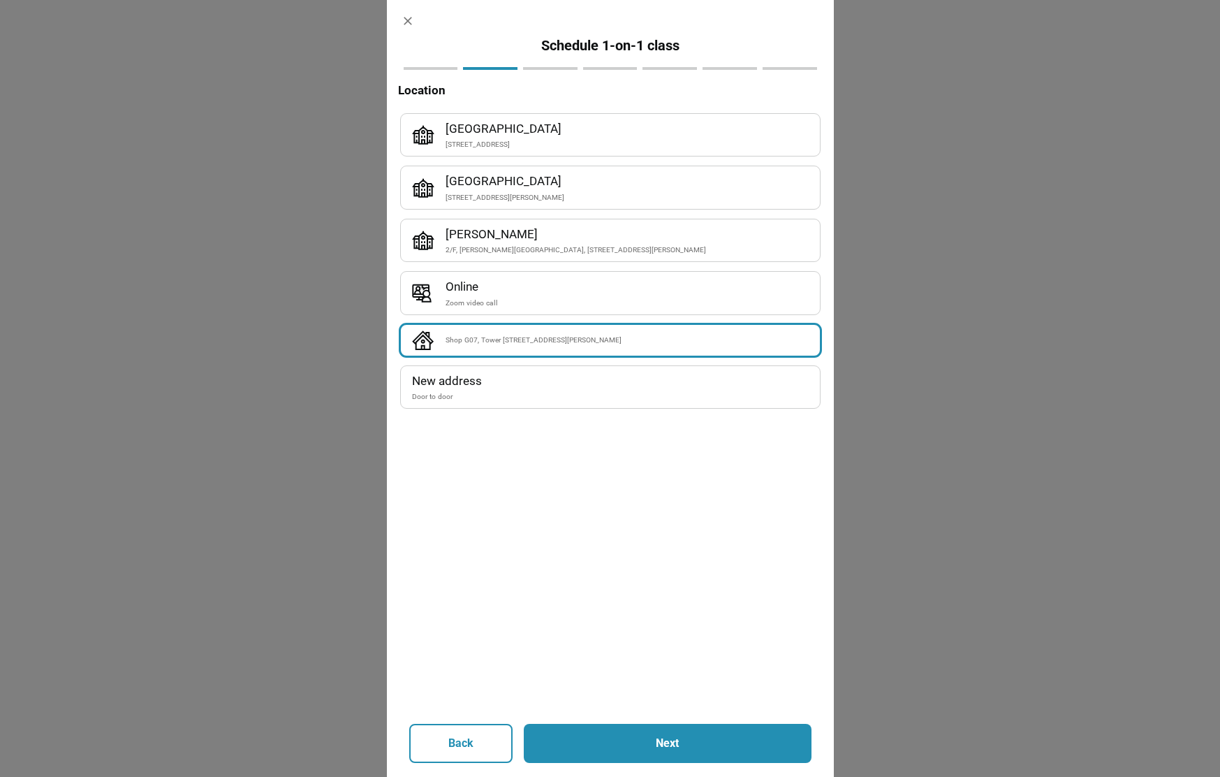
click at [599, 759] on button "Next" at bounding box center [668, 743] width 288 height 39
